Goal: Task Accomplishment & Management: Use online tool/utility

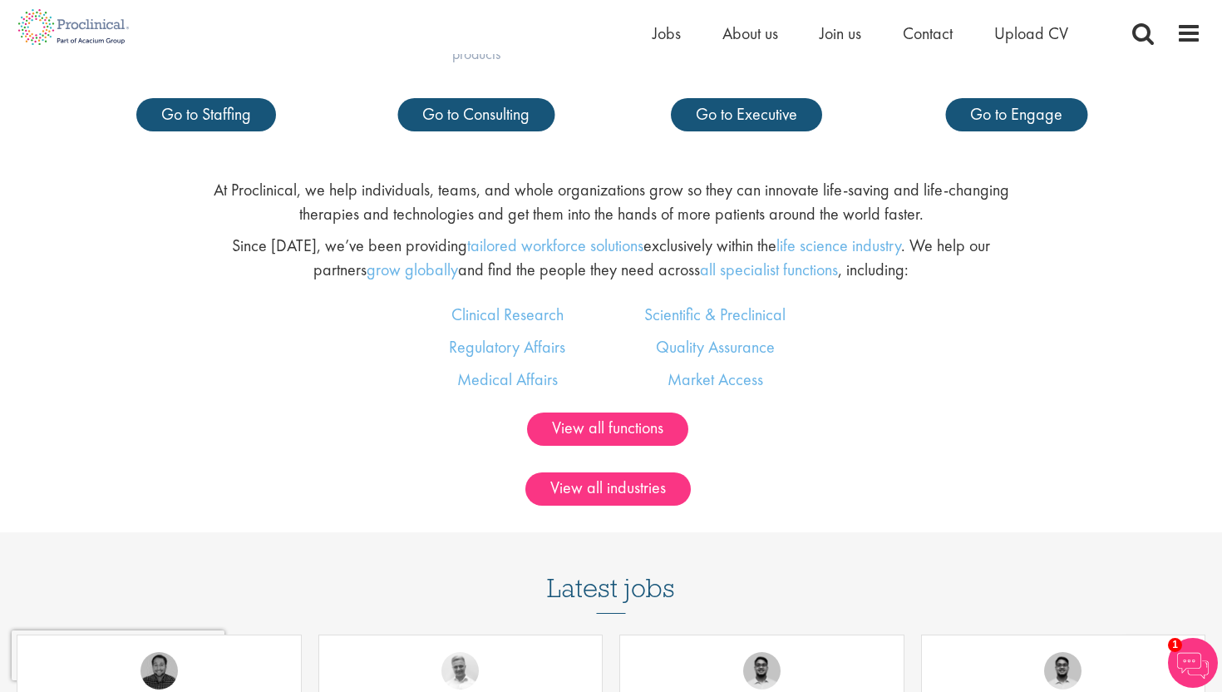
scroll to position [991, 0]
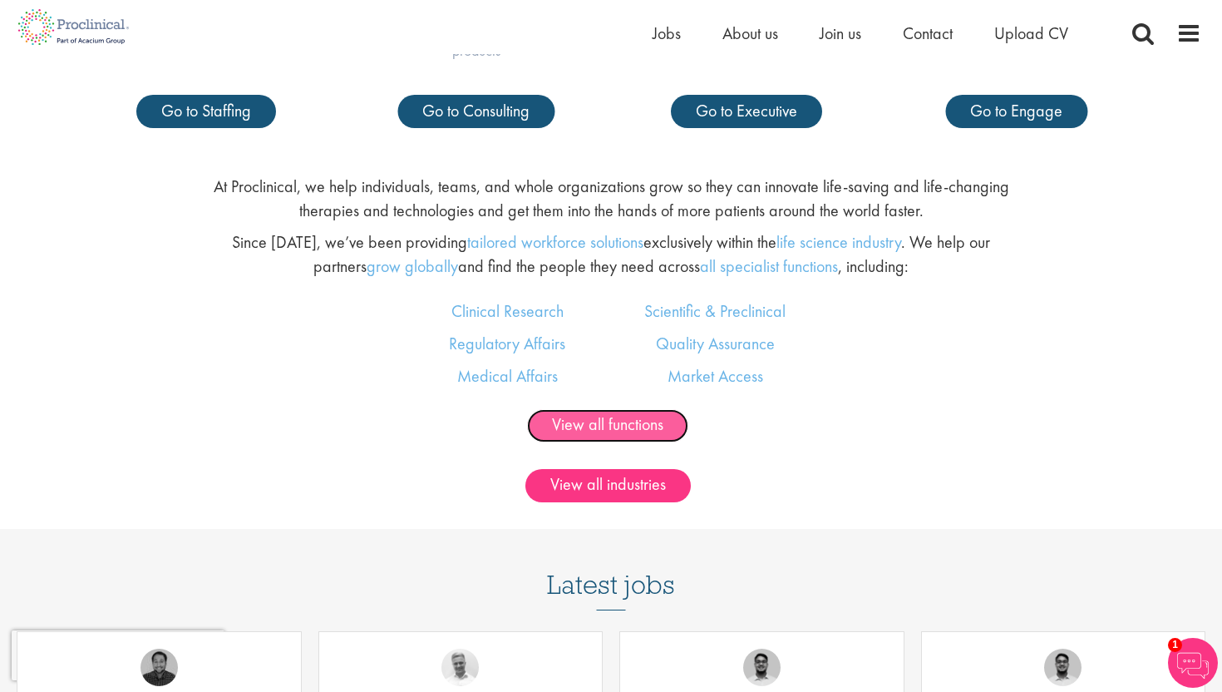
click at [603, 427] on link "View all functions" at bounding box center [607, 425] width 161 height 33
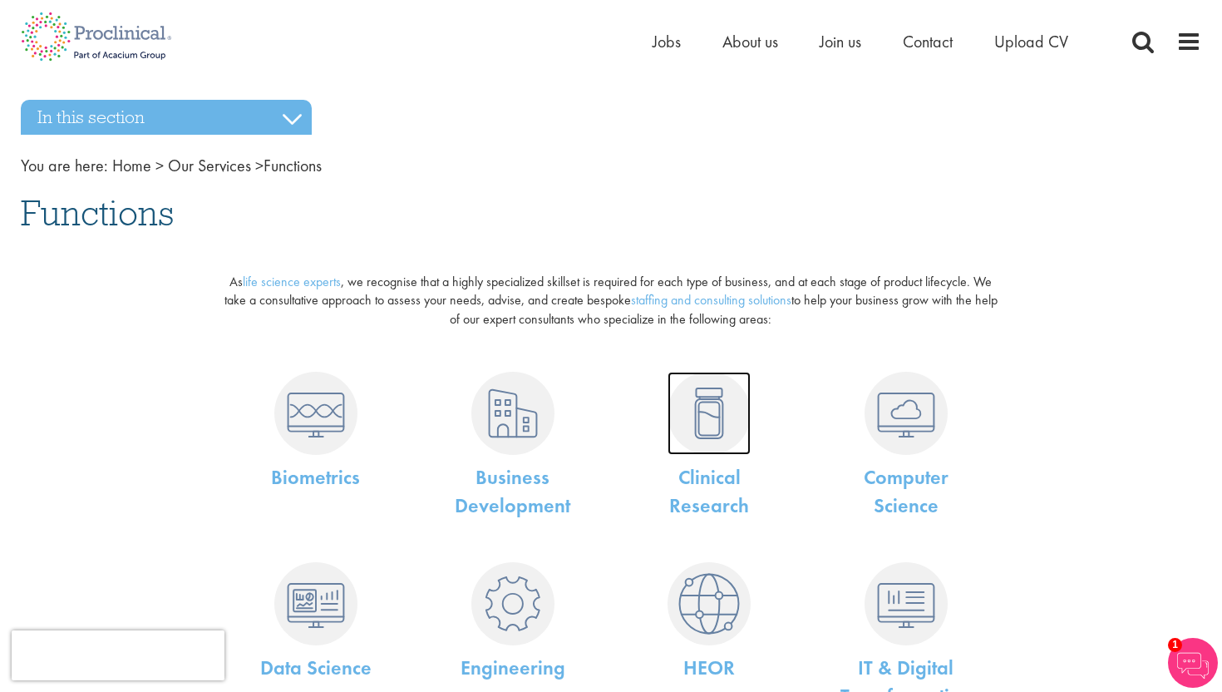
click at [710, 426] on img at bounding box center [708, 413] width 83 height 83
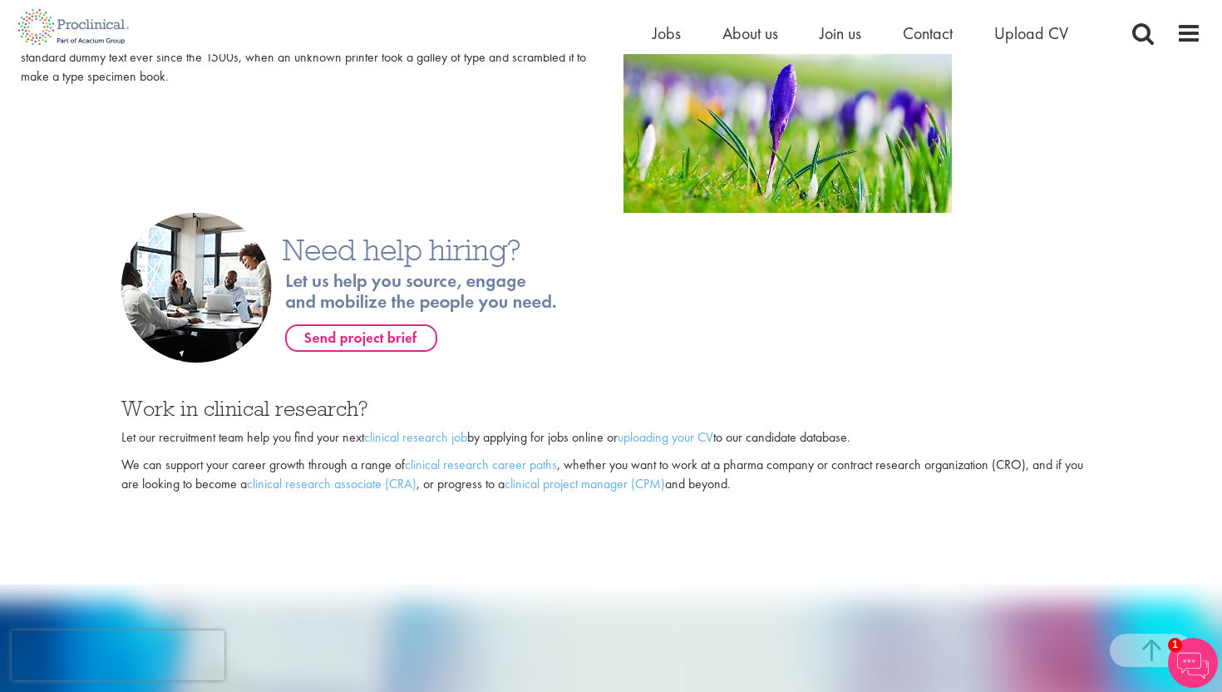
scroll to position [1004, 0]
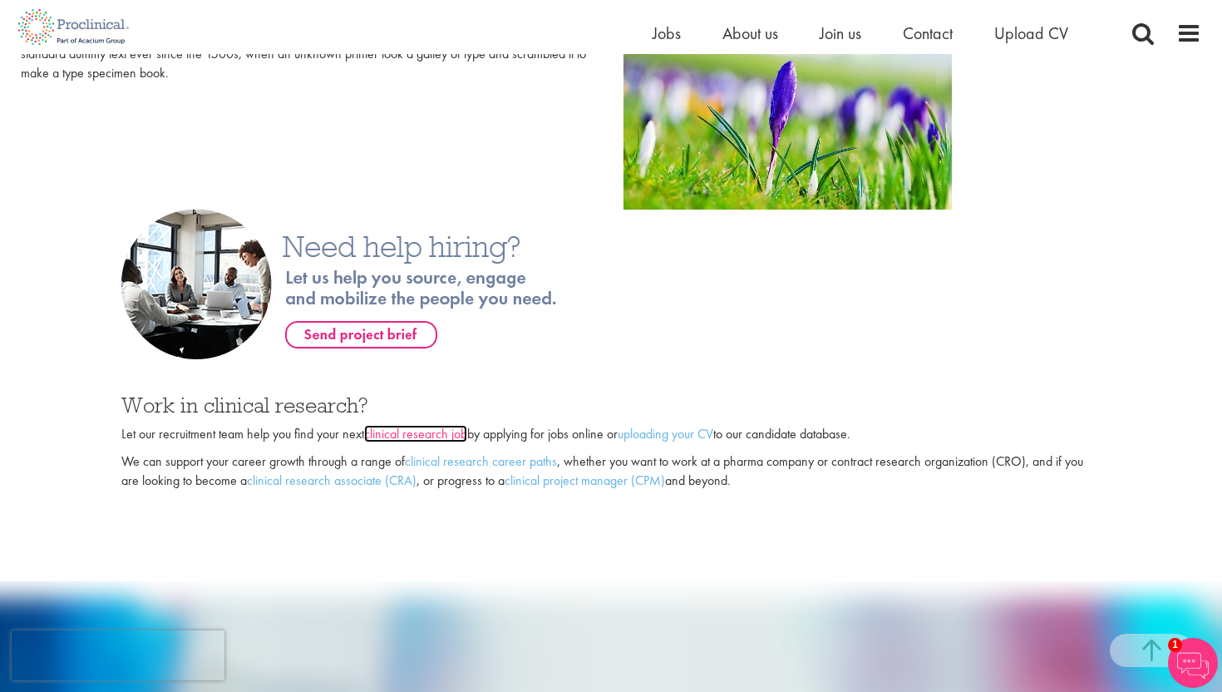
click at [451, 433] on link "clinical research job" at bounding box center [415, 433] width 103 height 17
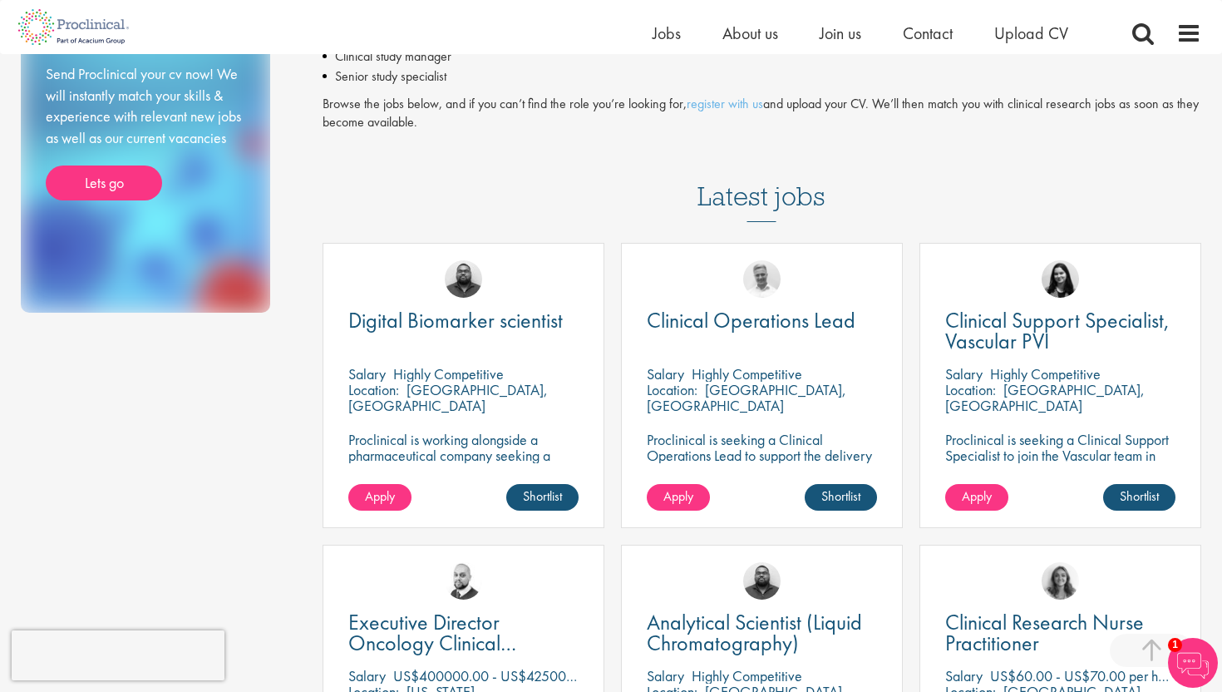
scroll to position [354, 0]
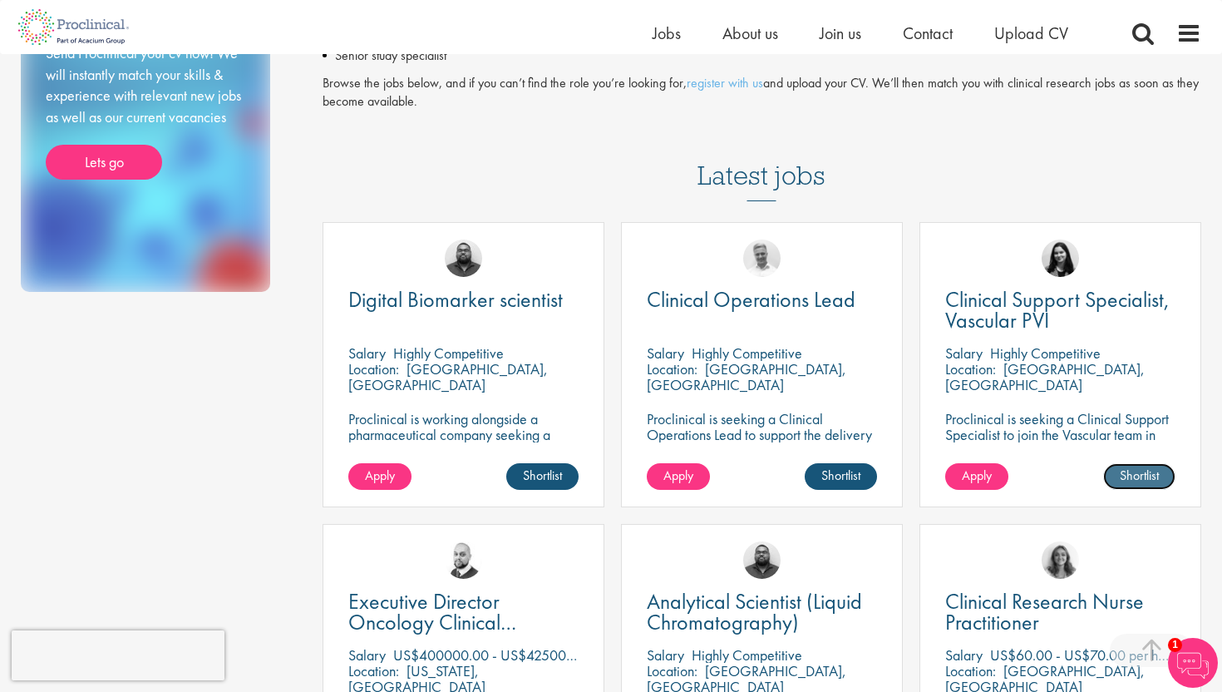
click at [1150, 463] on link "Shortlist" at bounding box center [1139, 476] width 72 height 27
click at [1155, 463] on link "Shortlisted" at bounding box center [1133, 476] width 86 height 27
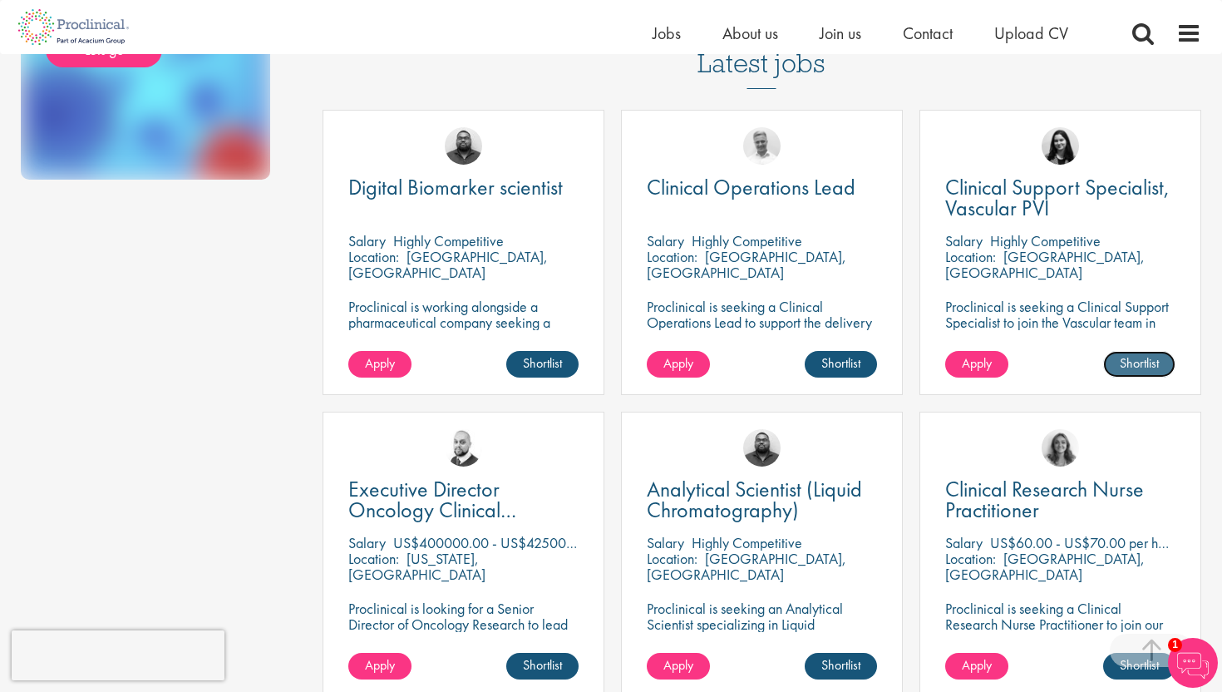
scroll to position [471, 0]
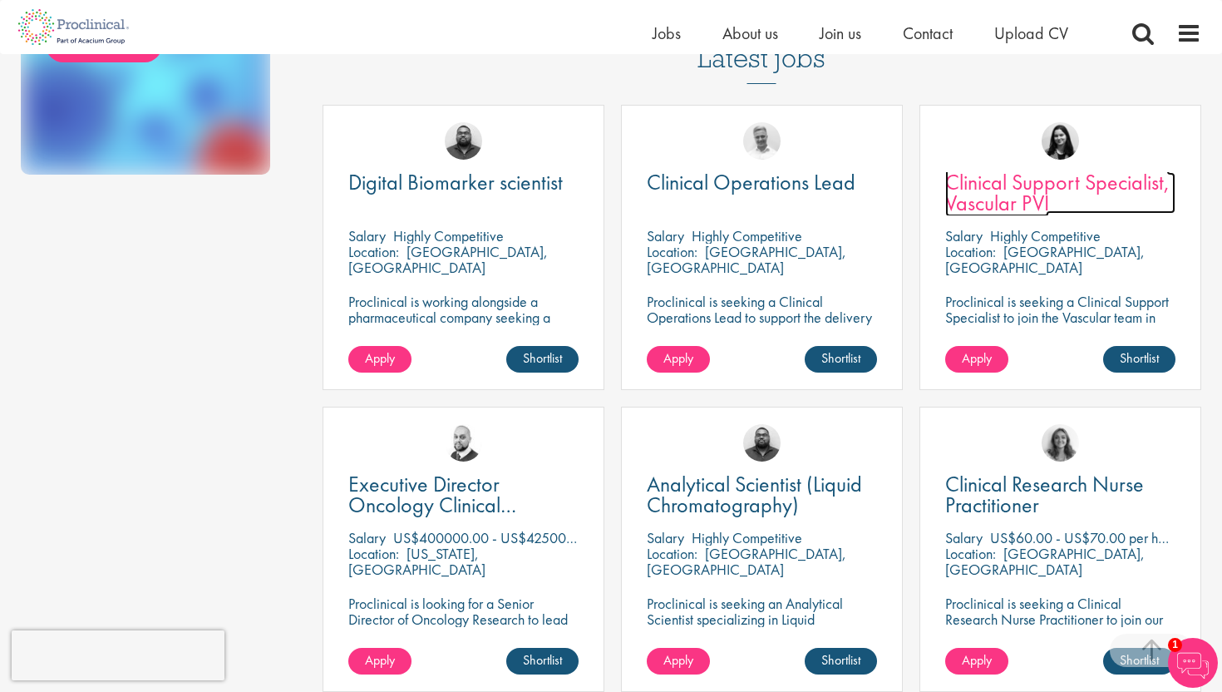
click at [1014, 177] on span "Clinical Support Specialist, Vascular PVI" at bounding box center [1057, 192] width 224 height 49
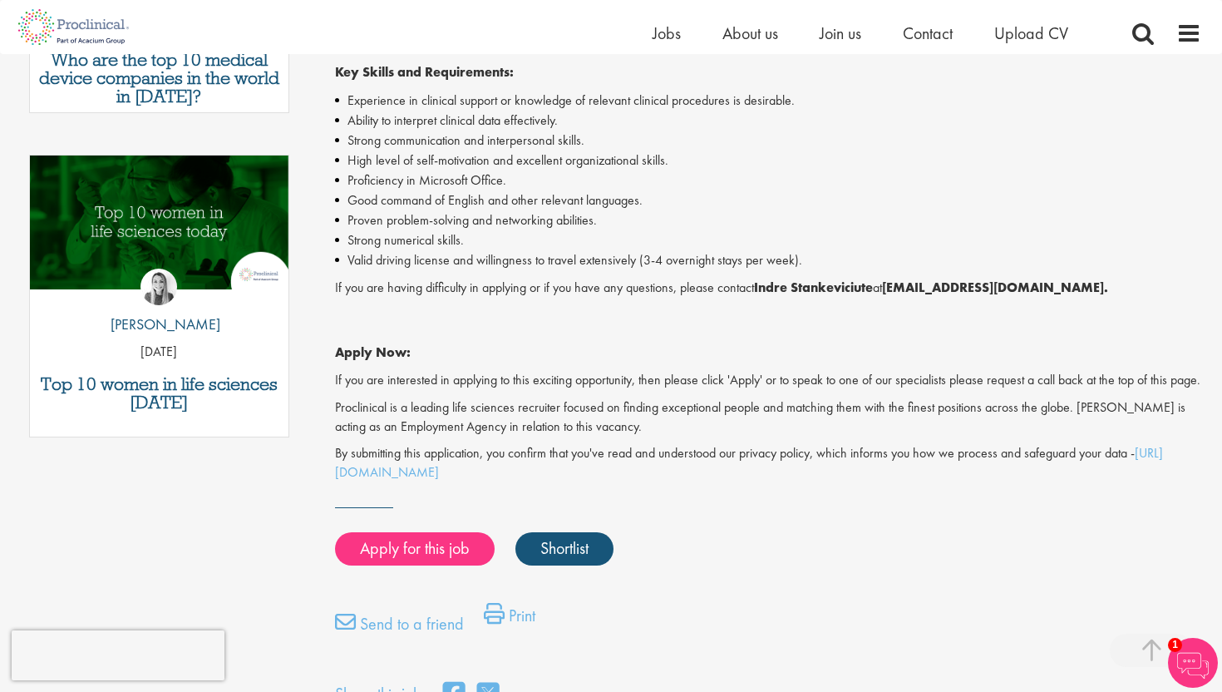
scroll to position [753, 0]
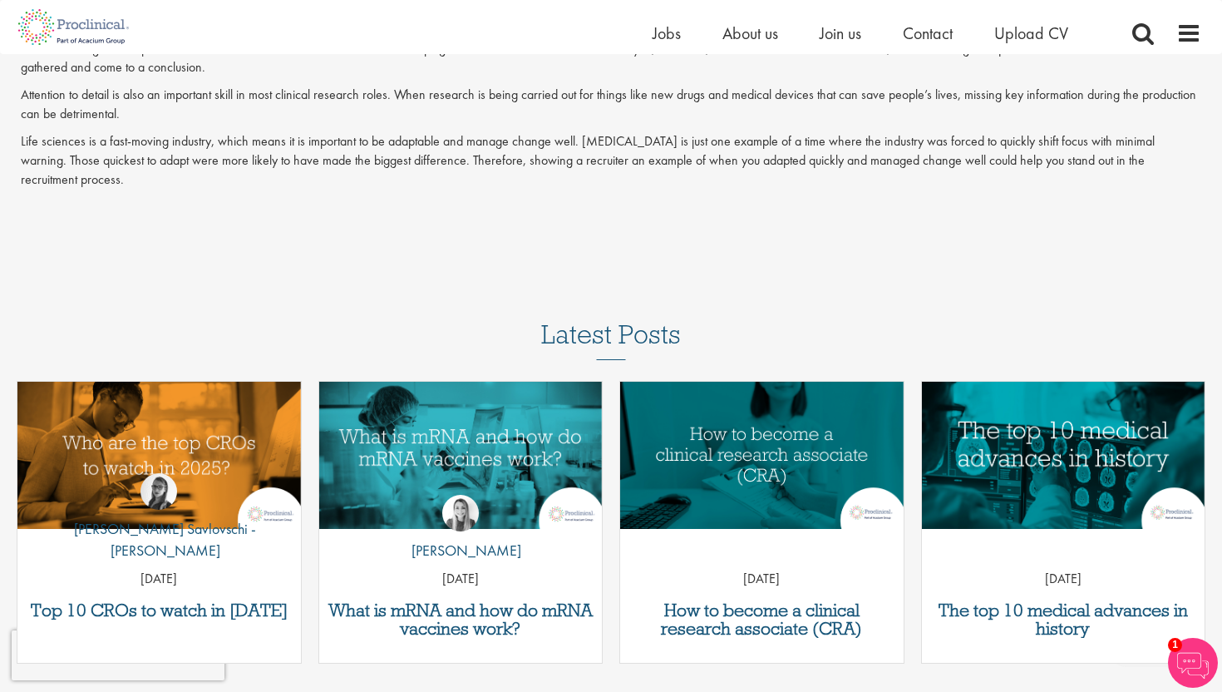
scroll to position [2349, 0]
